Goal: Task Accomplishment & Management: Manage account settings

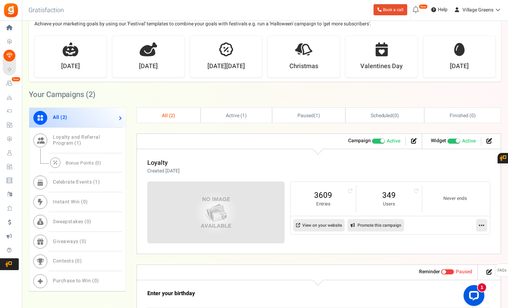
scroll to position [275, 0]
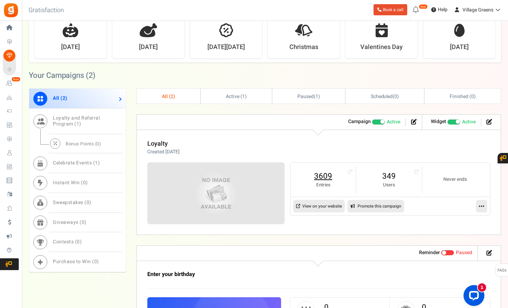
click at [323, 175] on link "3609" at bounding box center [323, 176] width 51 height 11
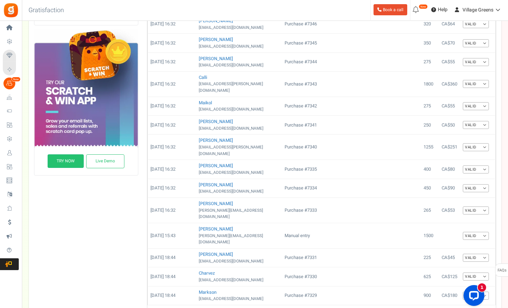
scroll to position [229, 0]
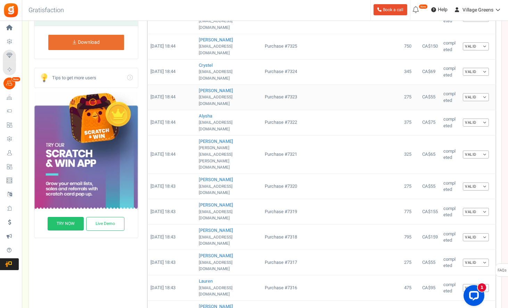
scroll to position [162, 0]
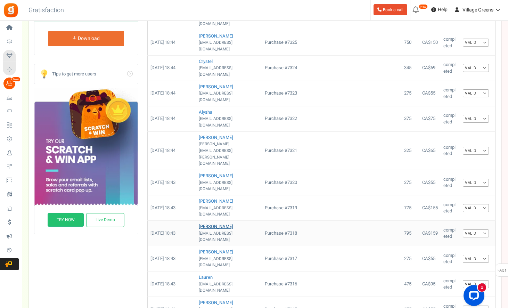
click at [201, 223] on link "Amy" at bounding box center [216, 226] width 34 height 7
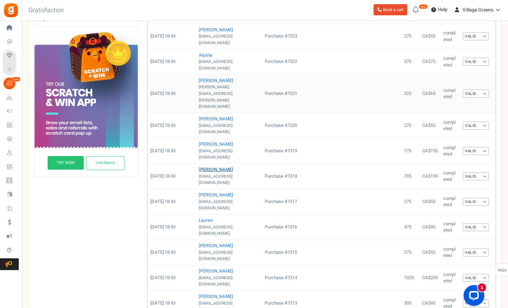
scroll to position [288, 0]
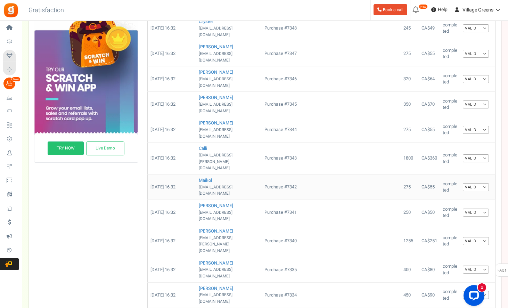
scroll to position [233, 0]
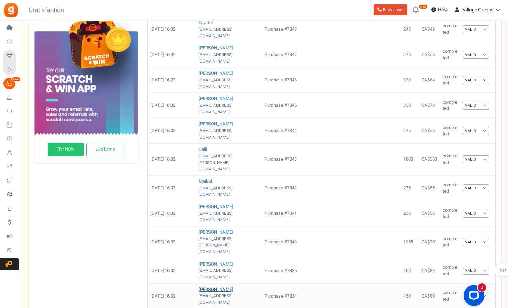
click at [208, 286] on link "Charles" at bounding box center [216, 289] width 34 height 7
click at [205, 286] on link "Charles" at bounding box center [216, 289] width 34 height 7
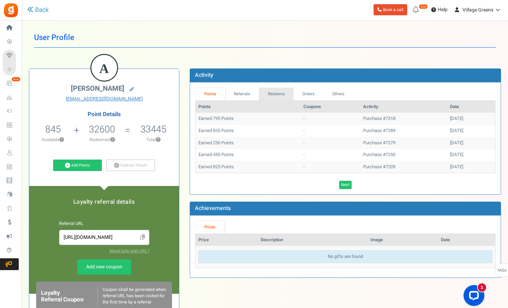
click at [278, 94] on link "Redeems" at bounding box center [276, 94] width 35 height 13
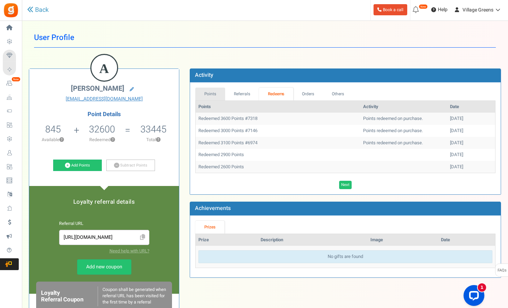
click at [214, 93] on link "Points" at bounding box center [210, 94] width 30 height 13
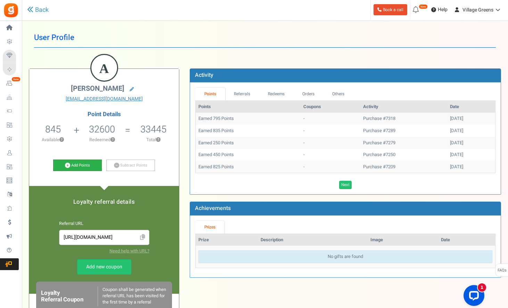
click at [73, 167] on link "Add Points" at bounding box center [77, 166] width 49 height 12
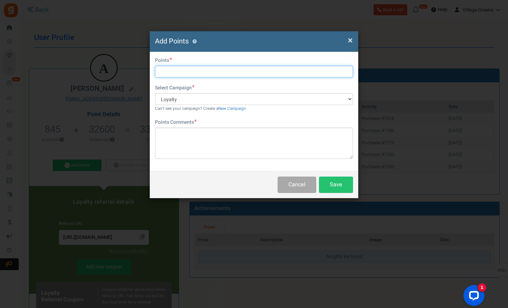
click at [178, 73] on input "text" at bounding box center [254, 72] width 198 height 12
type input "475"
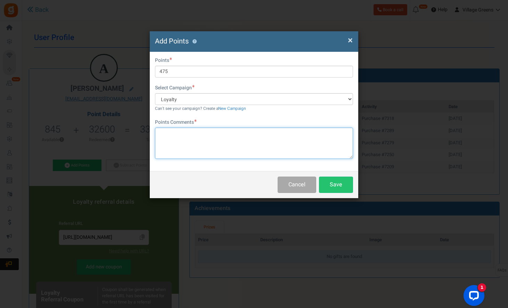
click at [197, 142] on textarea at bounding box center [254, 143] width 198 height 31
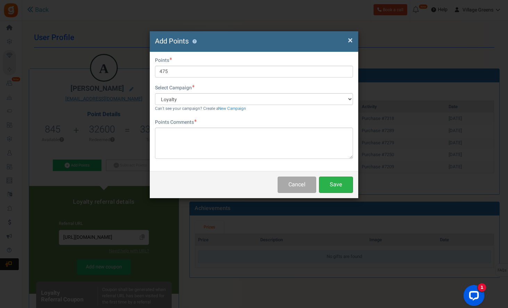
click at [338, 185] on button "Save" at bounding box center [336, 185] width 34 height 16
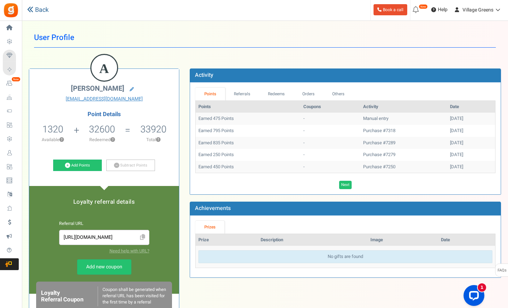
click at [45, 9] on link "Back" at bounding box center [38, 10] width 22 height 9
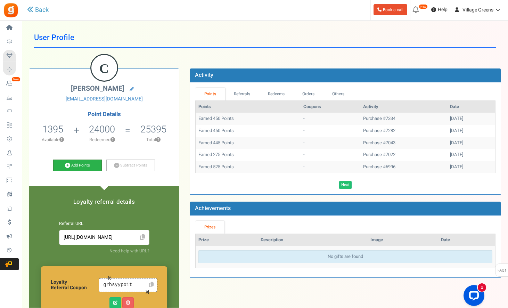
click at [85, 162] on link "Add Points" at bounding box center [77, 166] width 49 height 12
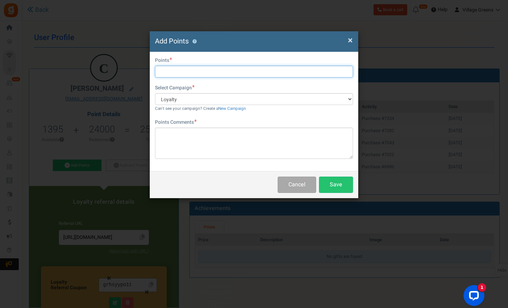
click at [197, 70] on input "text" at bounding box center [254, 72] width 198 height 12
type input "1325"
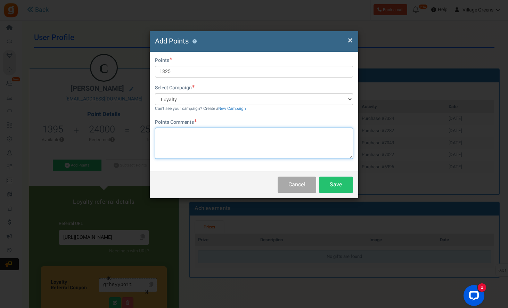
click at [209, 137] on textarea at bounding box center [254, 143] width 198 height 31
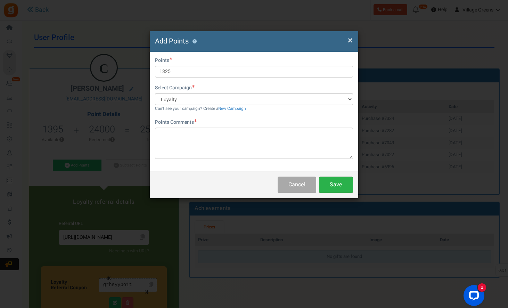
click at [335, 184] on button "Save" at bounding box center [336, 185] width 34 height 16
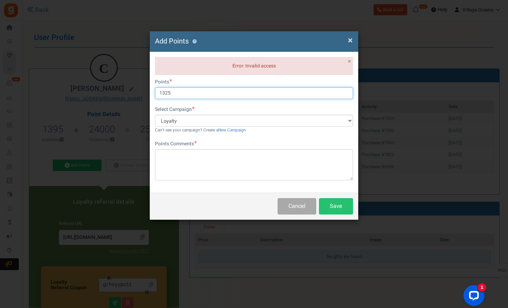
click at [183, 95] on input "1325" at bounding box center [254, 93] width 198 height 12
click at [160, 93] on input "1325" at bounding box center [254, 93] width 198 height 12
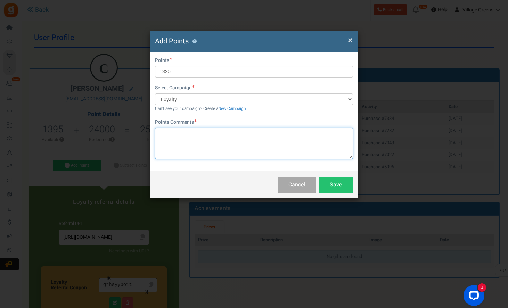
click at [200, 132] on textarea at bounding box center [254, 143] width 198 height 31
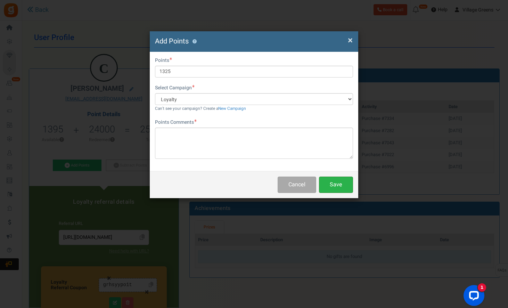
click at [333, 182] on button "Save" at bounding box center [336, 185] width 34 height 16
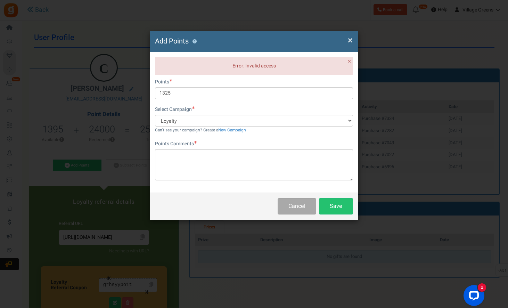
click at [349, 42] on span "×" at bounding box center [350, 40] width 5 height 13
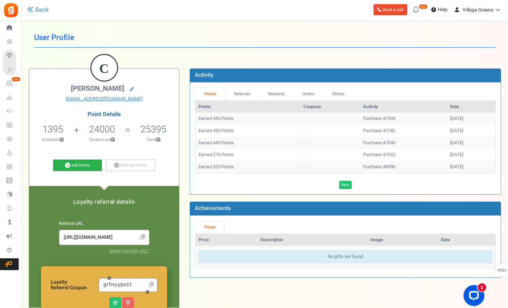
click at [80, 169] on link "Add Points" at bounding box center [77, 166] width 49 height 12
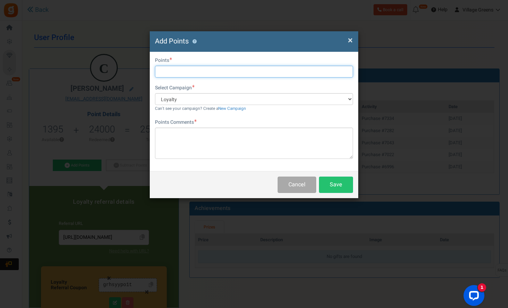
click at [208, 70] on input "text" at bounding box center [254, 72] width 198 height 12
type input "1325"
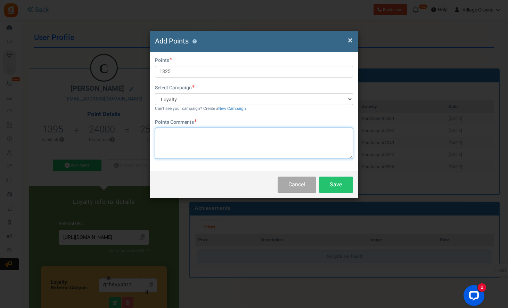
click at [219, 136] on textarea at bounding box center [254, 143] width 198 height 31
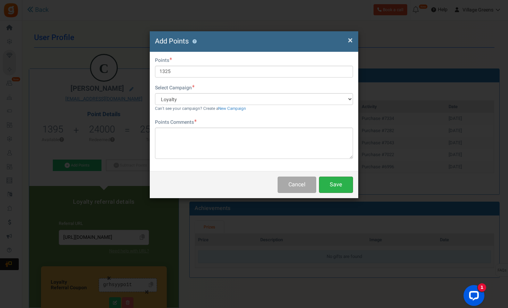
click at [335, 181] on button "Save" at bounding box center [336, 185] width 34 height 16
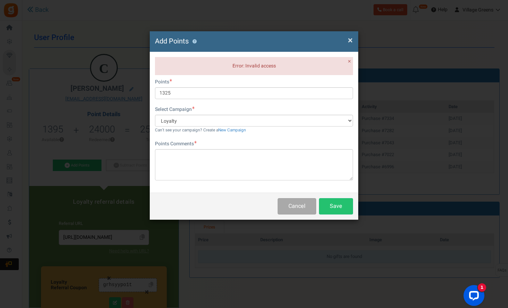
click at [352, 42] on span "×" at bounding box center [350, 40] width 5 height 13
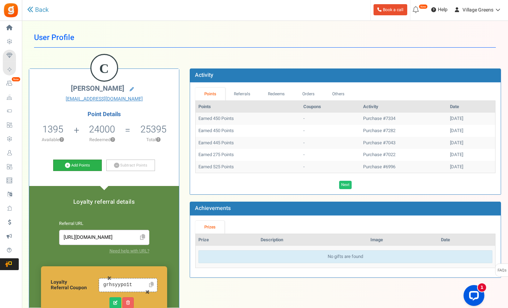
click at [85, 164] on link "Add Points" at bounding box center [77, 166] width 49 height 12
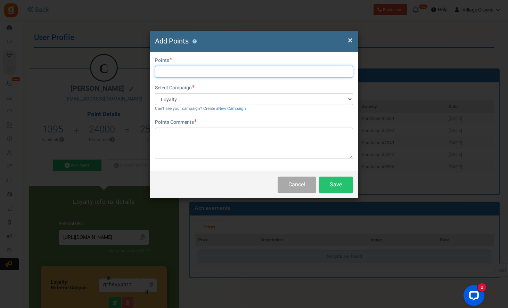
click at [215, 70] on input "text" at bounding box center [254, 72] width 198 height 12
type input "500"
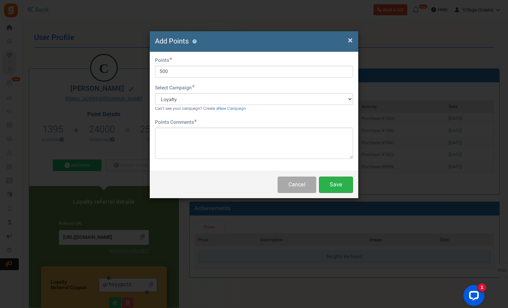
click at [332, 182] on button "Save" at bounding box center [336, 185] width 34 height 16
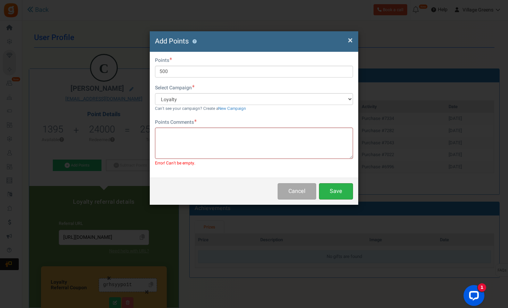
click at [342, 187] on button "Save" at bounding box center [336, 191] width 34 height 16
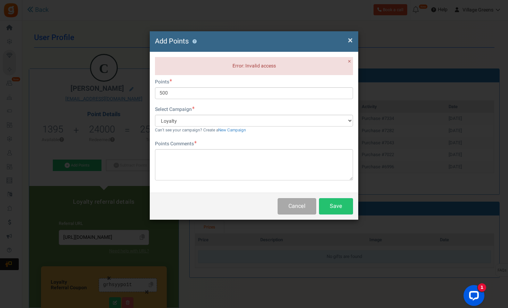
click at [350, 39] on span "×" at bounding box center [350, 40] width 5 height 13
